Goal: Information Seeking & Learning: Learn about a topic

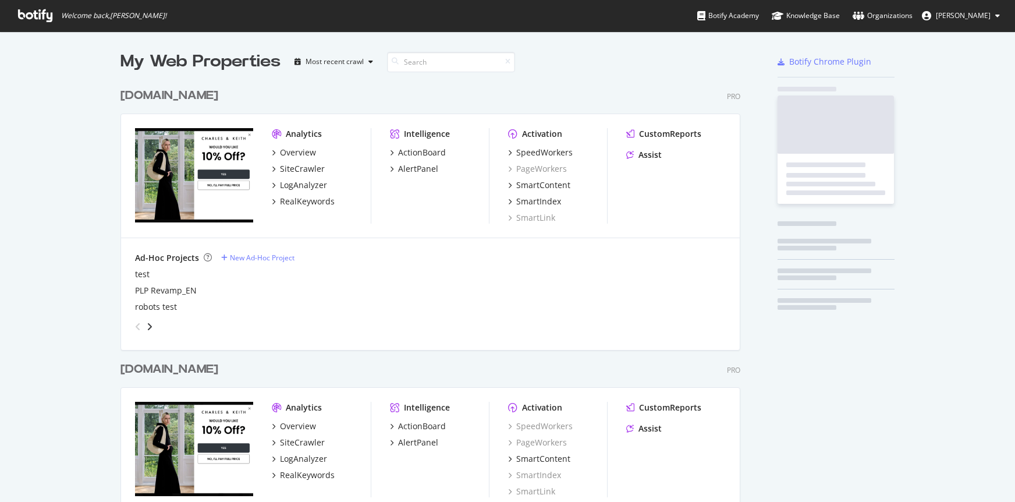
scroll to position [697, 629]
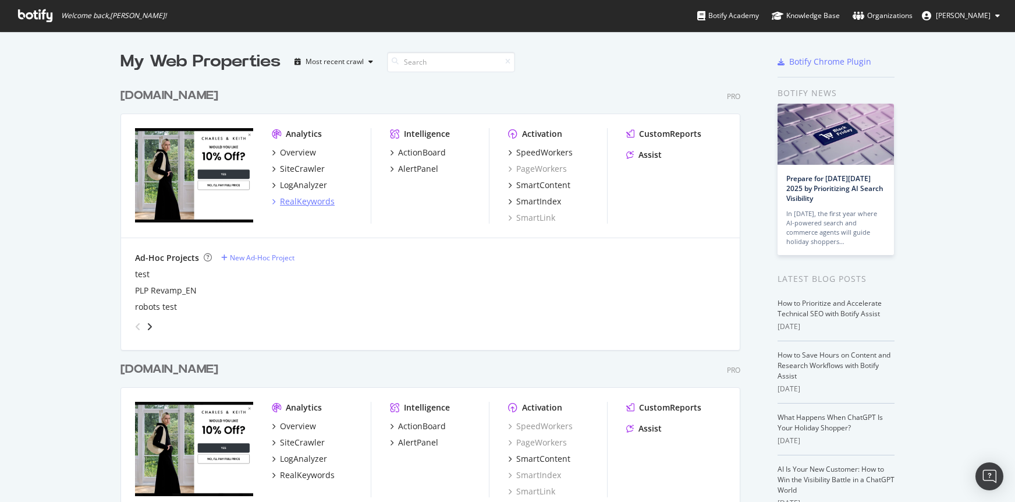
click at [310, 204] on div "RealKeywords" at bounding box center [307, 201] width 55 height 12
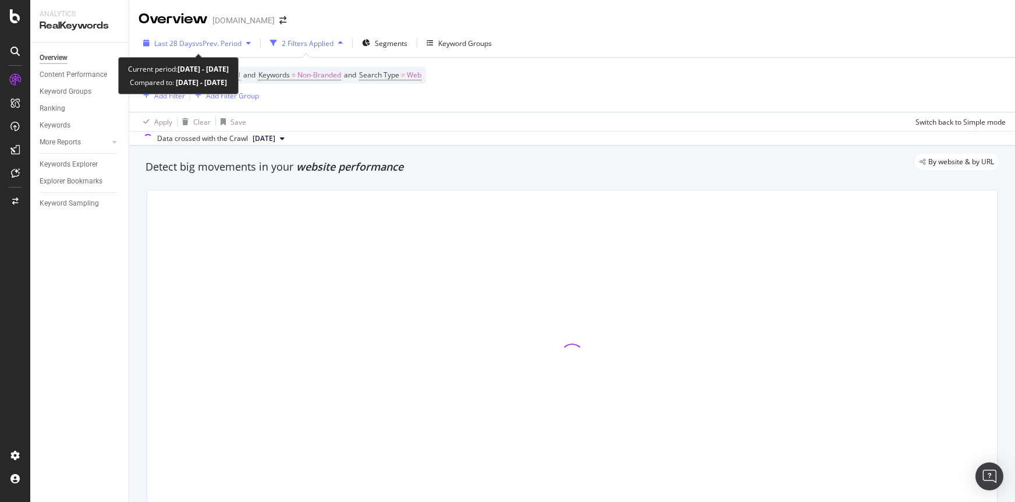
click at [205, 48] on span "vs Prev. Period" at bounding box center [218, 43] width 46 height 10
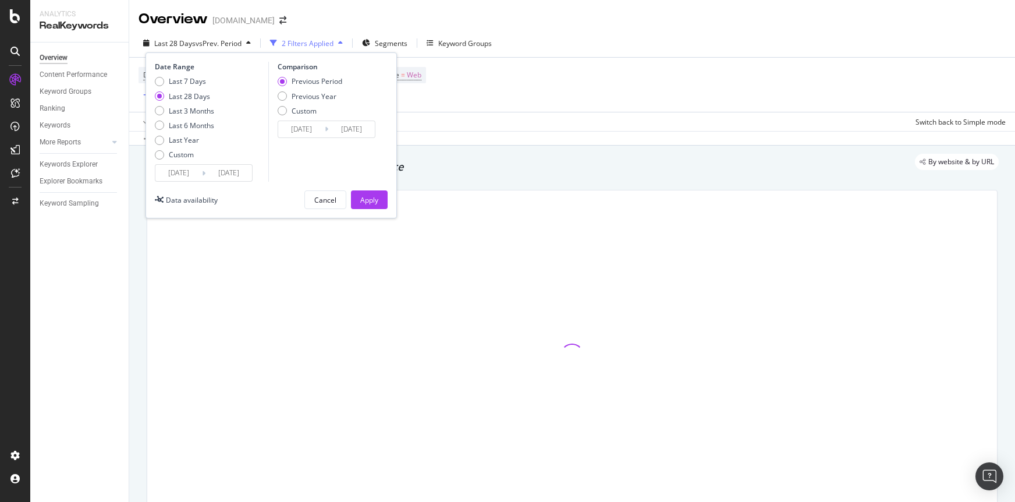
click at [233, 170] on input "2025/09/25" at bounding box center [228, 173] width 47 height 16
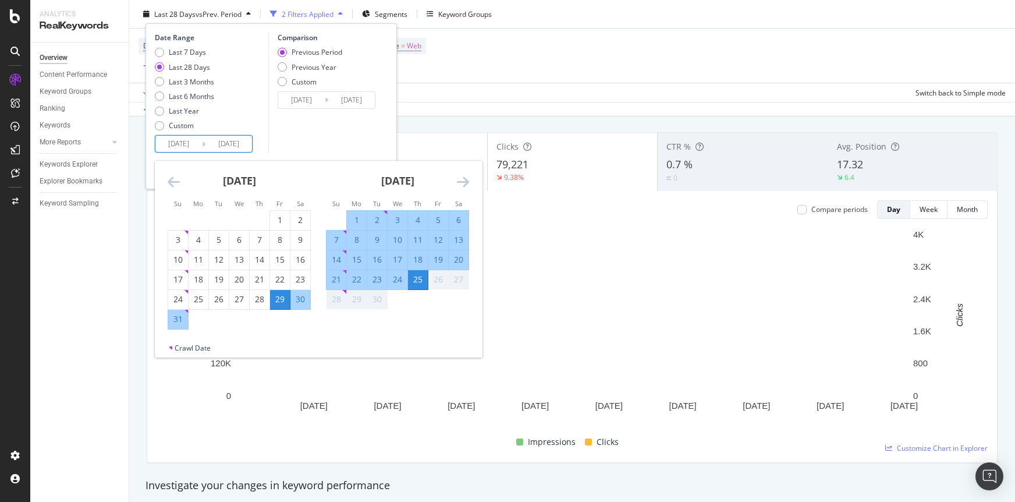
scroll to position [70, 0]
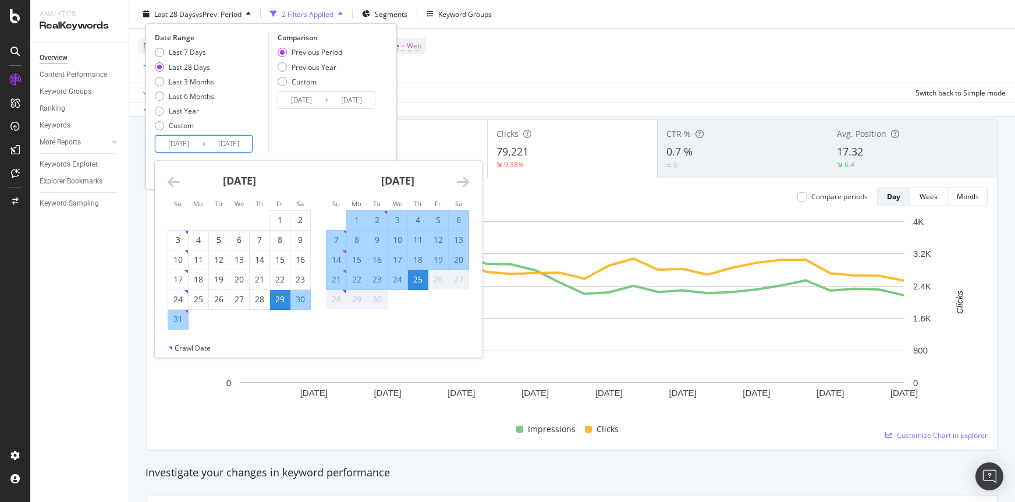
click at [340, 297] on div "28" at bounding box center [336, 299] width 20 height 12
click at [226, 147] on input "2025/09/25" at bounding box center [228, 144] width 47 height 16
click at [232, 144] on input "2025/09/25" at bounding box center [228, 144] width 47 height 16
click at [471, 280] on div "September 2025 1 2 3 4 5 6 7 8 9 10 11 12 13 14 15 16 17 18 19 20 21 22 23 24 2…" at bounding box center [397, 235] width 158 height 149
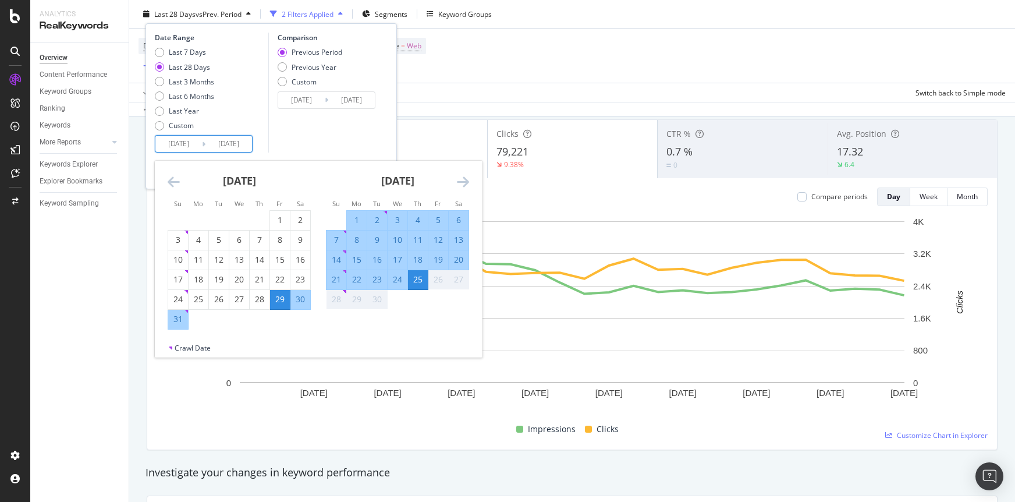
click at [545, 112] on div "Data crossed with the Crawl 2025 Sep. 21st" at bounding box center [572, 109] width 886 height 14
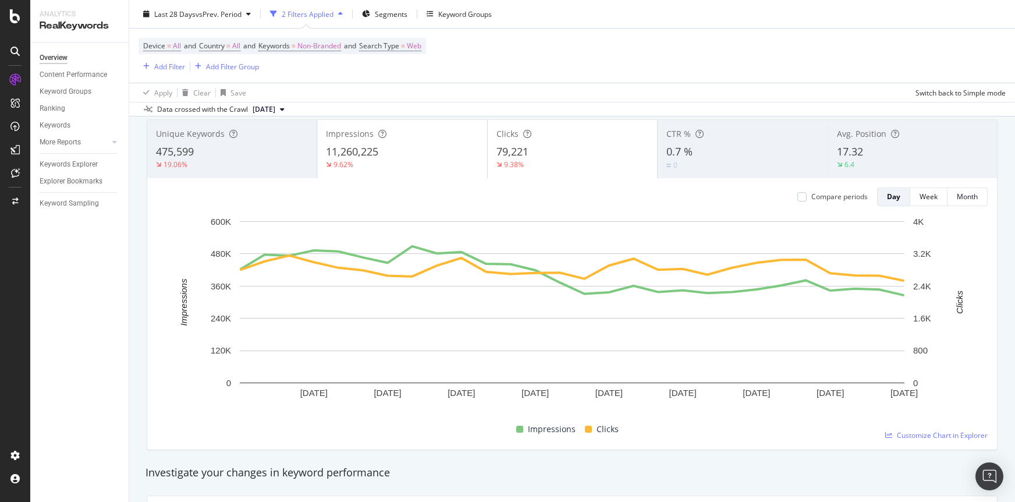
click at [545, 112] on div "Data crossed with the Crawl 2025 Sep. 21st" at bounding box center [572, 109] width 886 height 14
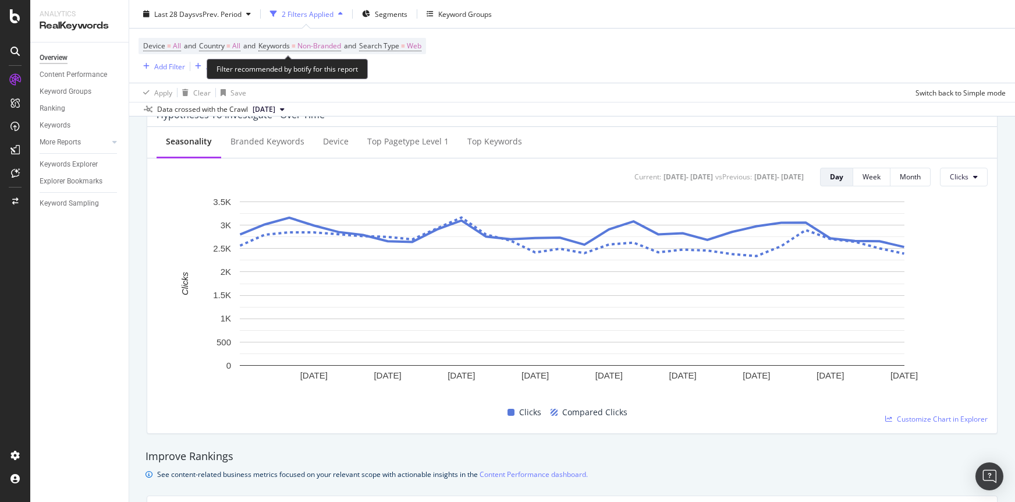
scroll to position [0, 0]
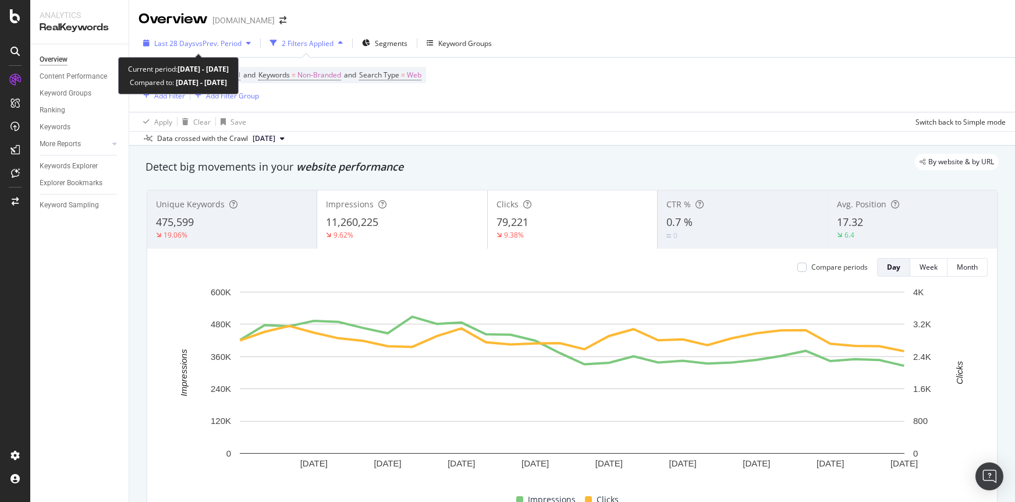
click at [218, 45] on span "vs Prev. Period" at bounding box center [218, 43] width 46 height 10
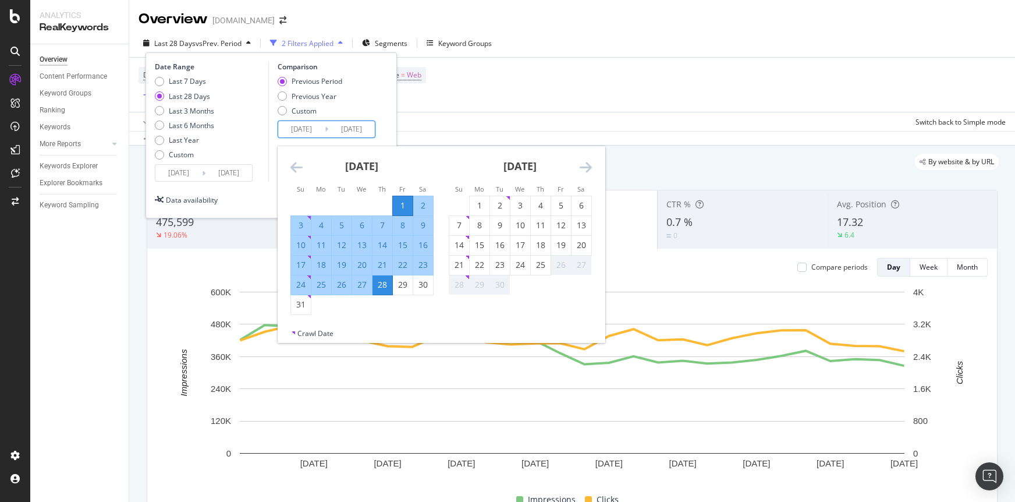
click at [356, 131] on input "2025/08/28" at bounding box center [351, 129] width 47 height 16
click at [587, 170] on icon "Move forward to switch to the next month." at bounding box center [586, 167] width 12 height 14
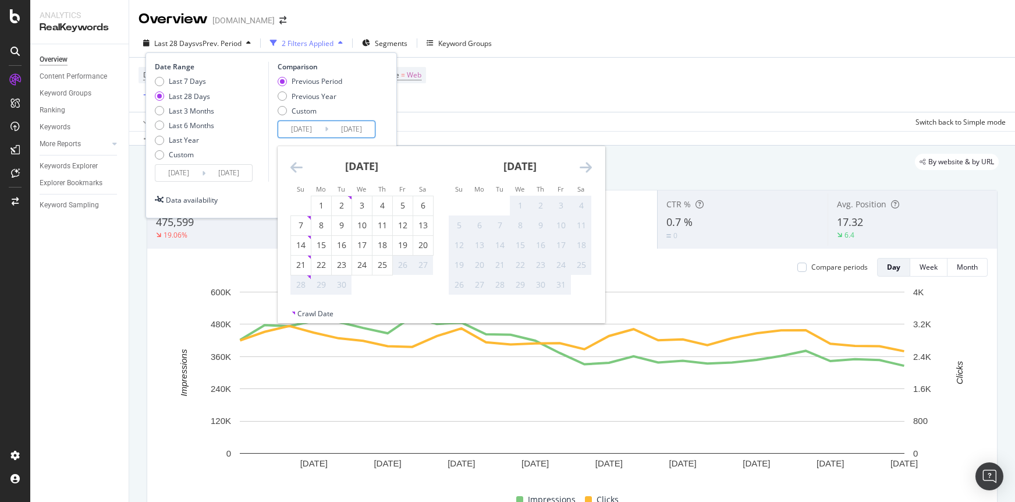
click at [559, 88] on div "Device = All and Country = All and Keywords = Non-Branded and Search Type = Web…" at bounding box center [571, 85] width 867 height 54
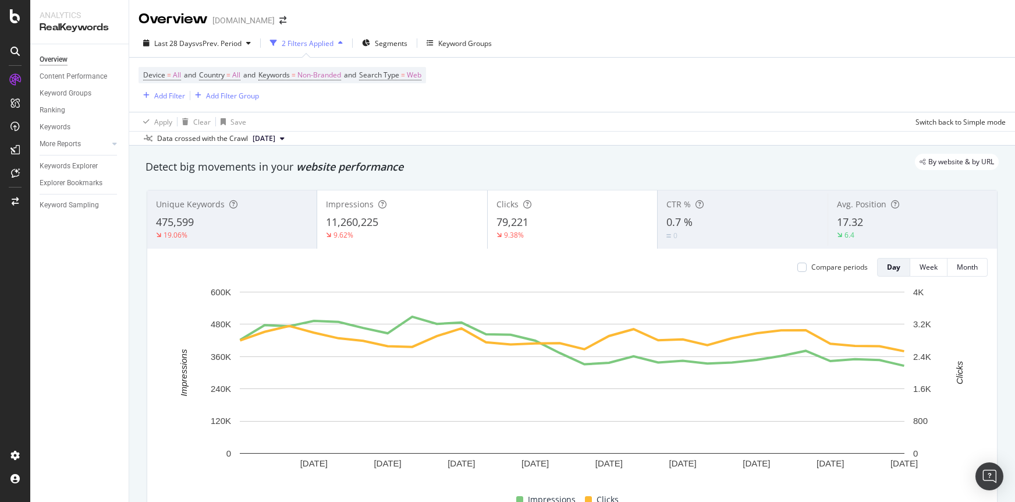
click at [557, 88] on div "Device = All and Country = All and Keywords = Non-Branded and Search Type = Web…" at bounding box center [571, 85] width 867 height 54
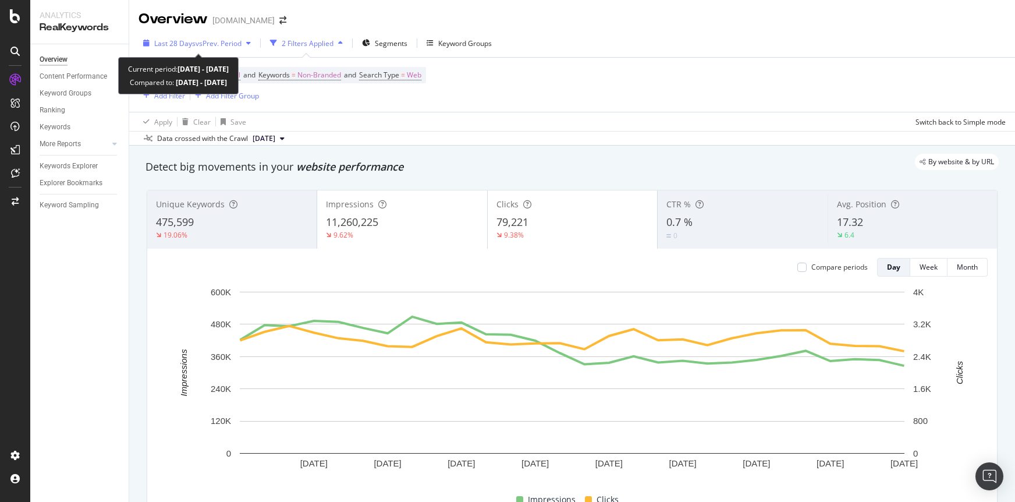
click at [154, 44] on span "Last 28 Days" at bounding box center [174, 43] width 41 height 10
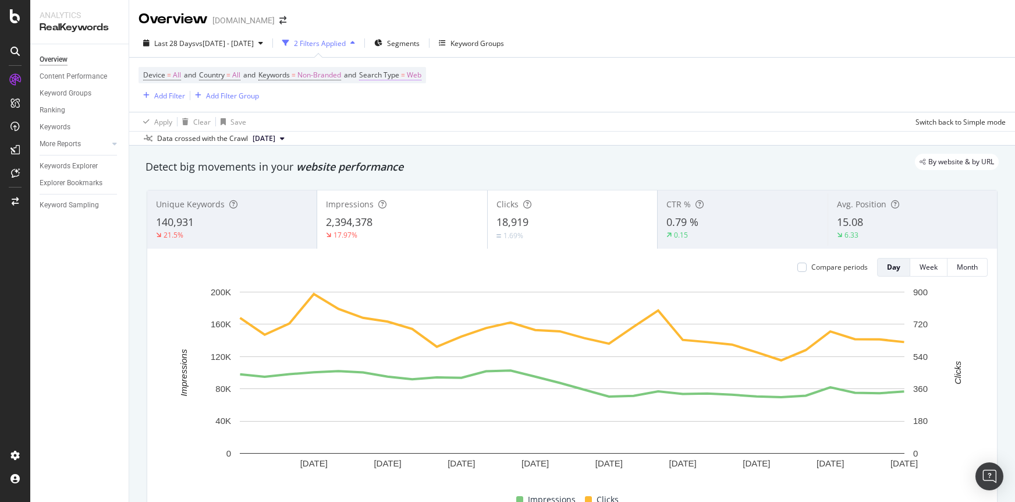
drag, startPoint x: 487, startPoint y: 91, endPoint x: 379, endPoint y: 74, distance: 109.6
click at [485, 91] on div "Device = All and Country = All and Keywords = Non-Branded and Search Type = Web…" at bounding box center [571, 85] width 867 height 54
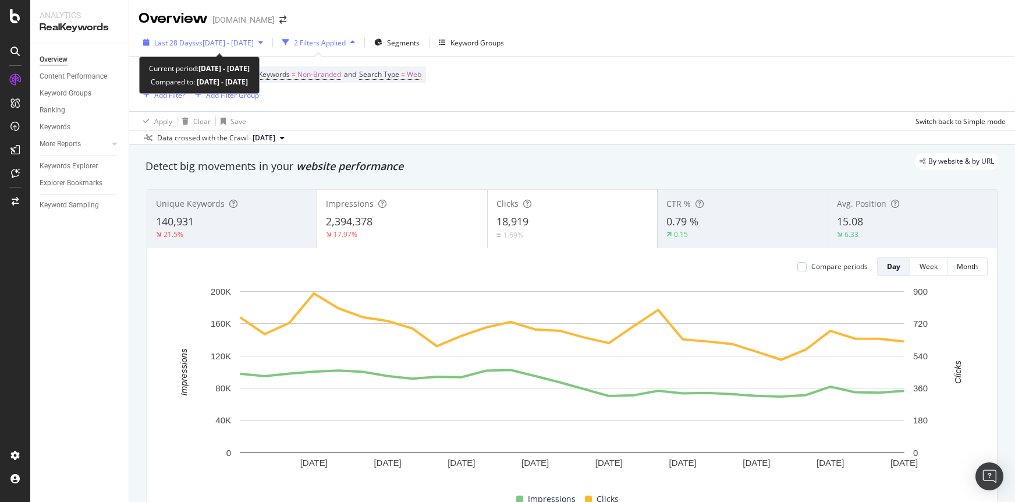
click at [204, 43] on span "vs 2025 Aug. 1st - Aug. 28th" at bounding box center [224, 43] width 58 height 10
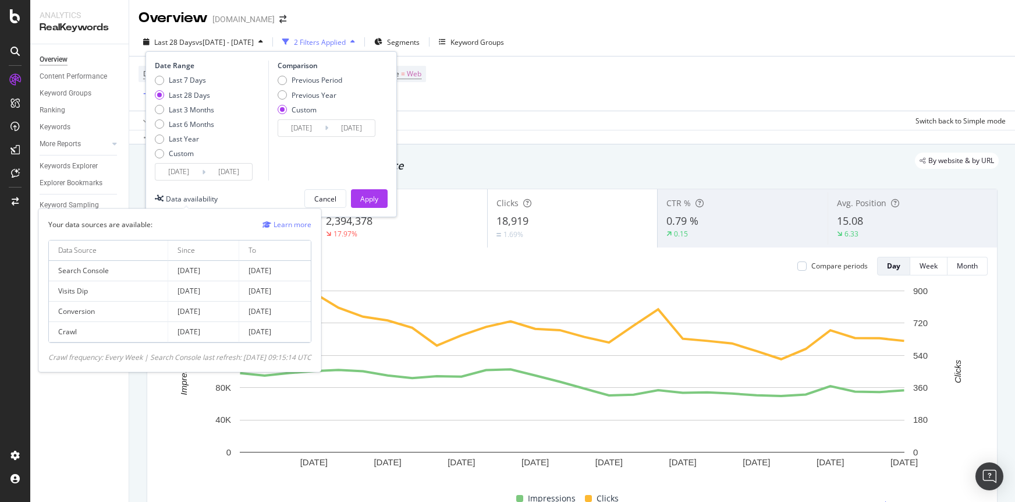
scroll to position [0, 0]
click at [204, 195] on div "Data availability" at bounding box center [192, 200] width 52 height 10
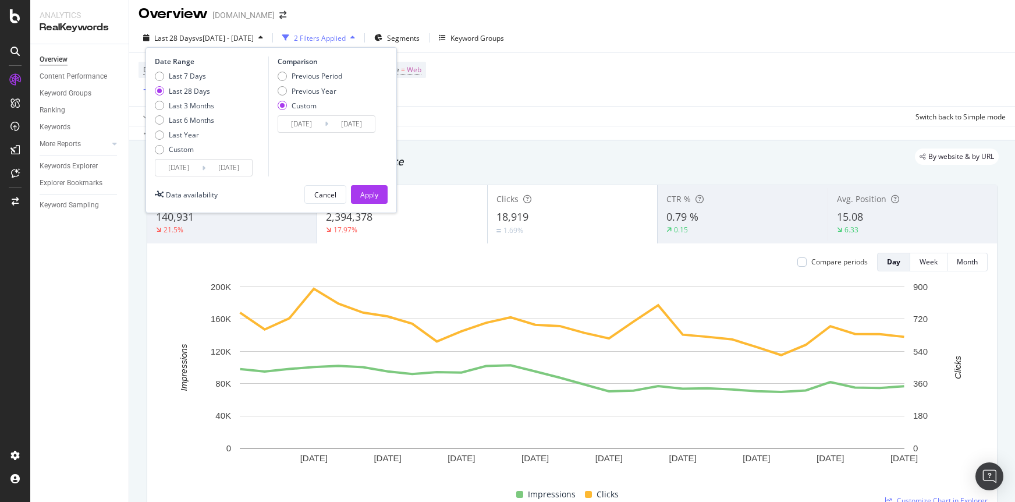
click at [557, 155] on div "By website & by URL" at bounding box center [566, 156] width 865 height 16
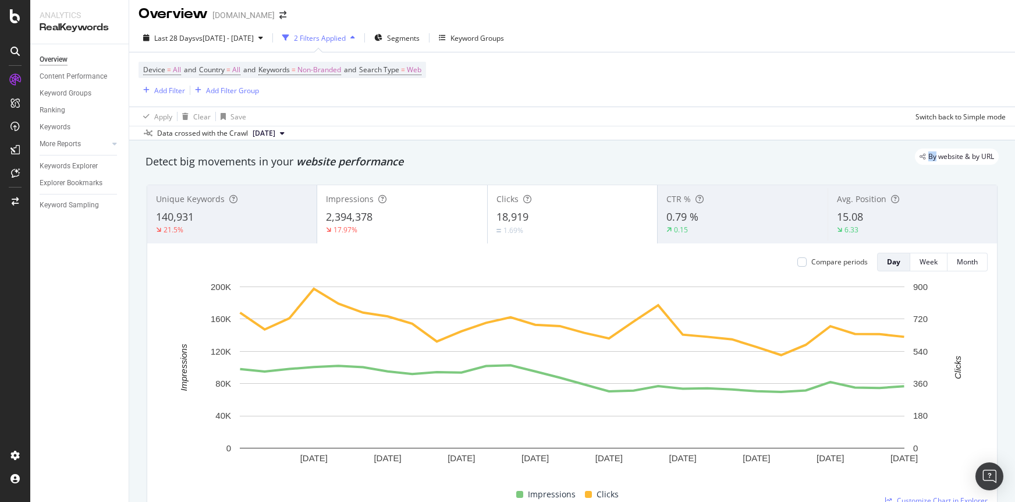
click at [557, 155] on div "By website & by URL" at bounding box center [566, 156] width 865 height 16
